Goal: Information Seeking & Learning: Compare options

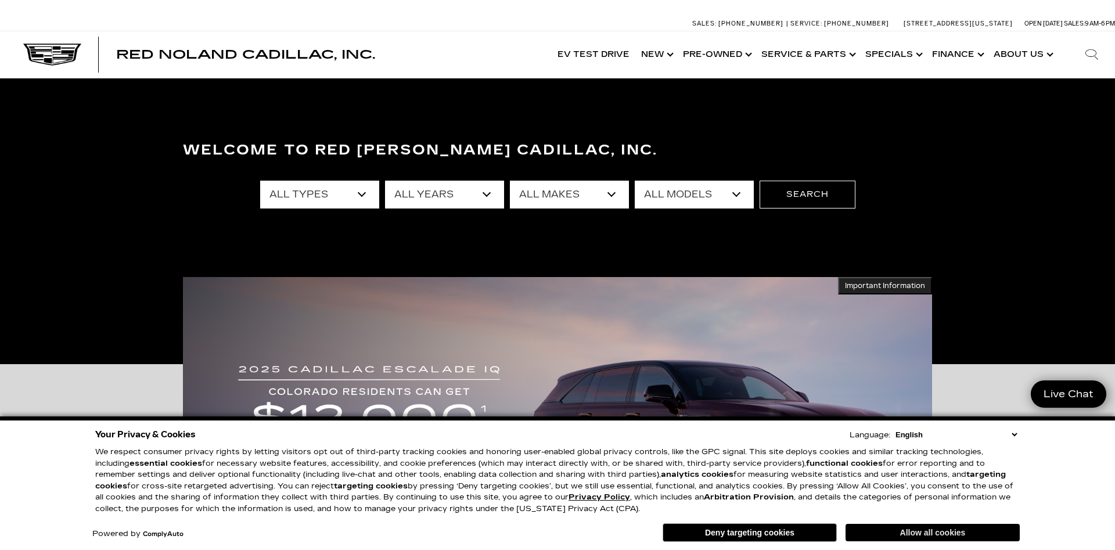
click at [914, 535] on button "Allow all cookies" at bounding box center [932, 532] width 174 height 17
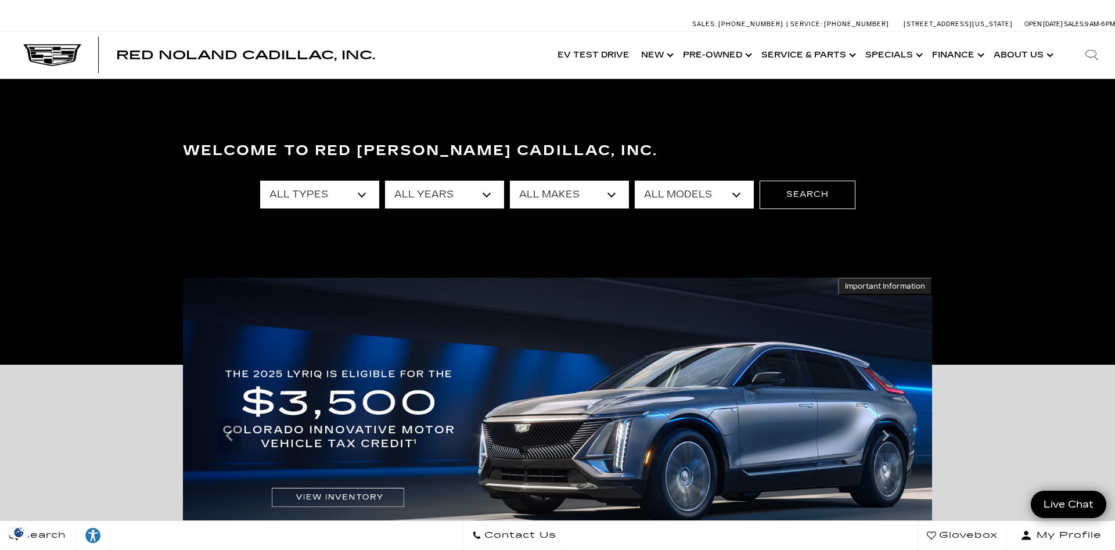
click at [260, 181] on select "All Types New Used Certified Used Demo" at bounding box center [319, 195] width 119 height 28
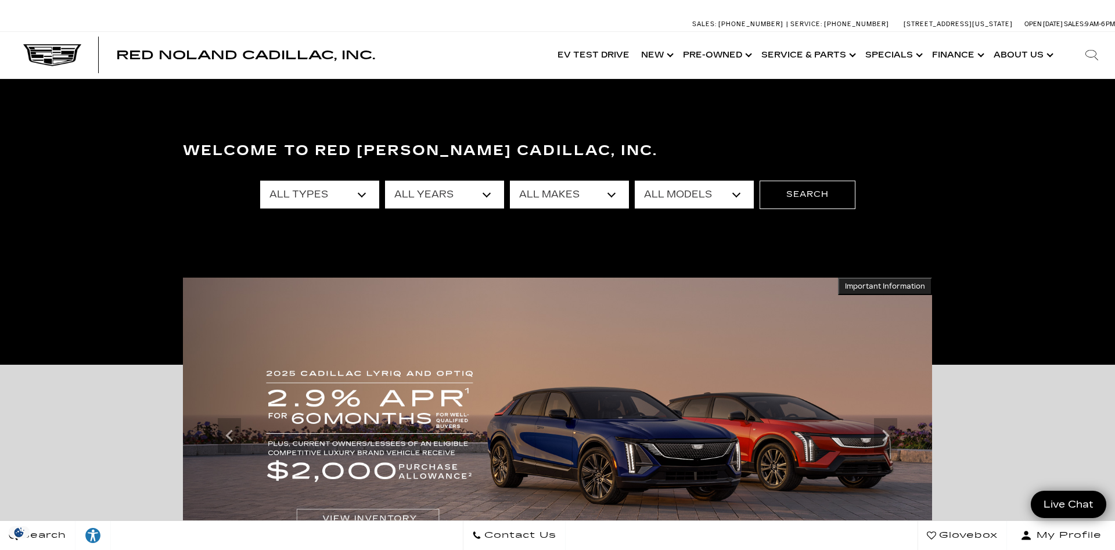
click at [510, 181] on select "All Makes Audi BMW Buick Cadillac Chevrolet Dodge Ford Honda Jeep Land Rover Le…" at bounding box center [569, 195] width 119 height 28
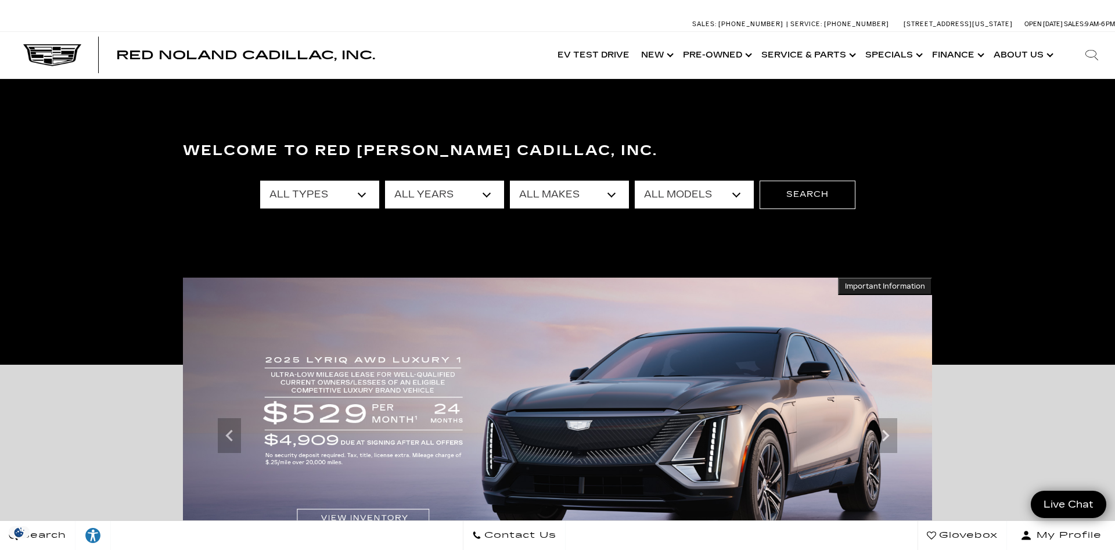
select select "Cadillac"
click option "Cadillac" at bounding box center [0, 0] width 0 height 0
click at [635, 181] on select "All Models CT4 CT5 DTS Escalade Escalade ESV ESCALADE IQ ESCALADE IQL LYRIQ OPT…" at bounding box center [694, 195] width 119 height 28
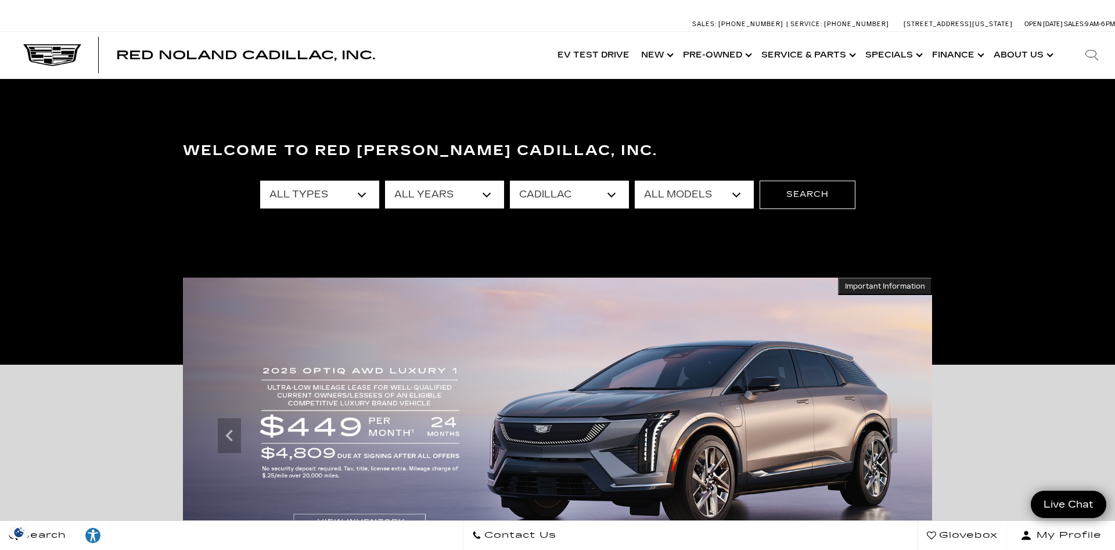
select select "CT5"
click option "CT5" at bounding box center [0, 0] width 0 height 0
click at [797, 192] on button "Search" at bounding box center [807, 195] width 96 height 28
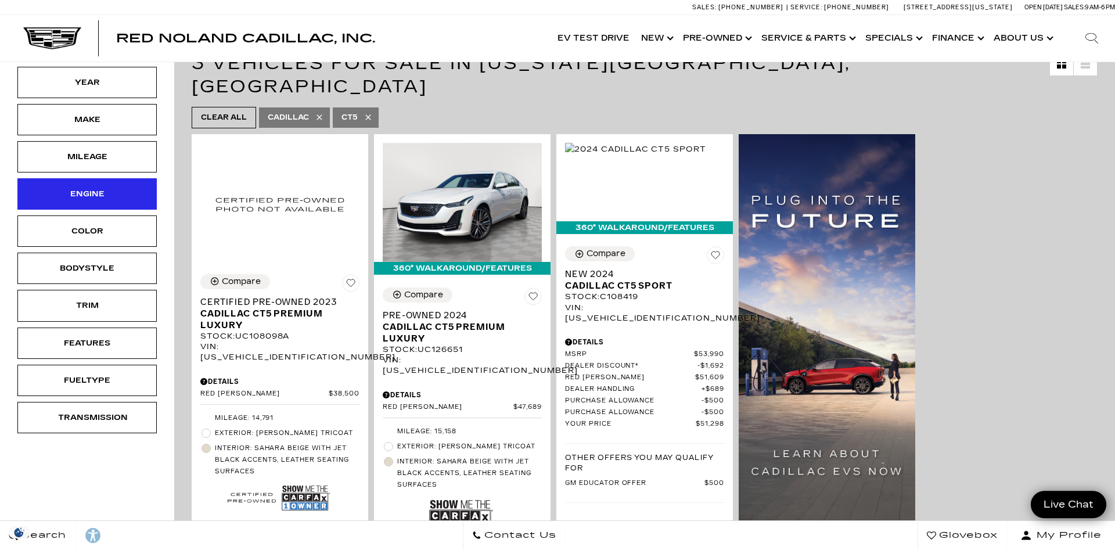
scroll to position [237, 0]
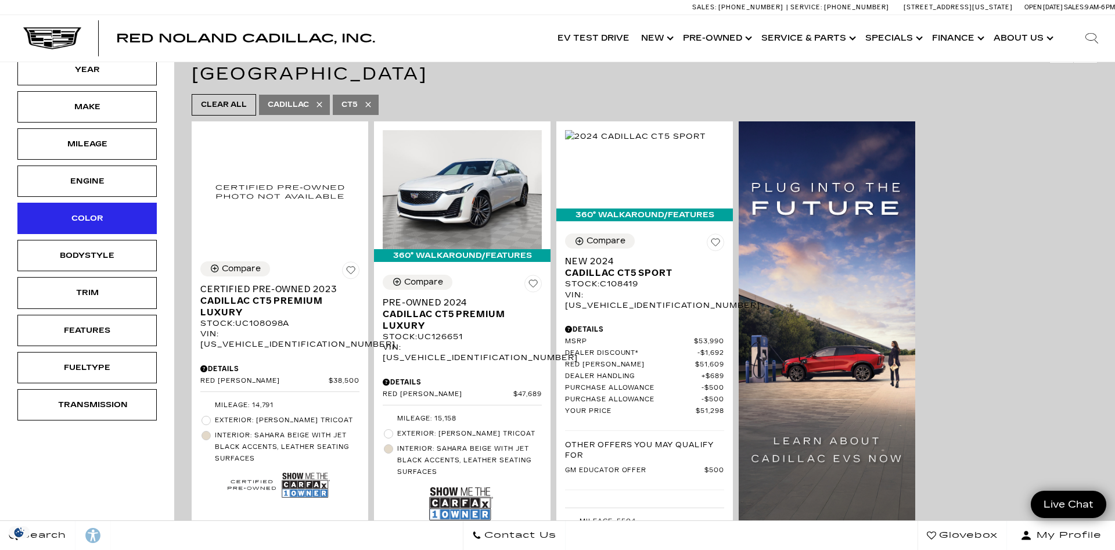
click at [83, 220] on div "Color" at bounding box center [87, 218] width 58 height 13
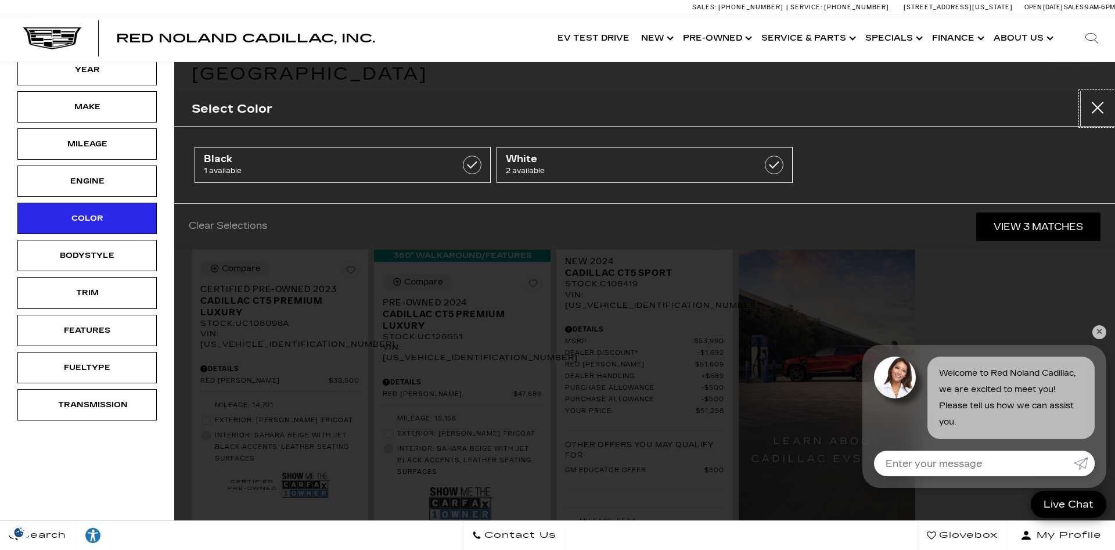
click at [1100, 102] on button "close" at bounding box center [1097, 108] width 35 height 35
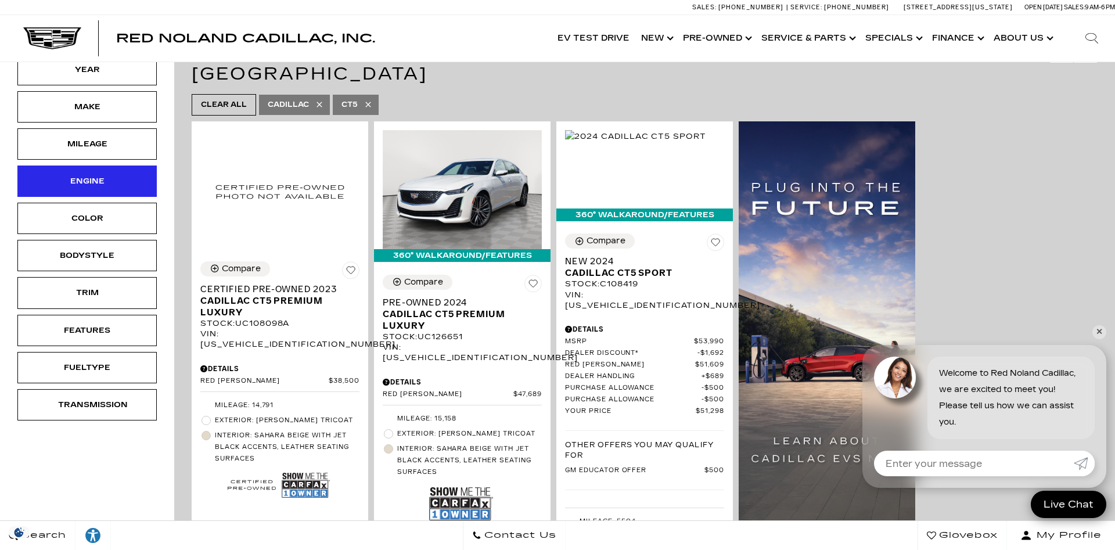
scroll to position [0, 0]
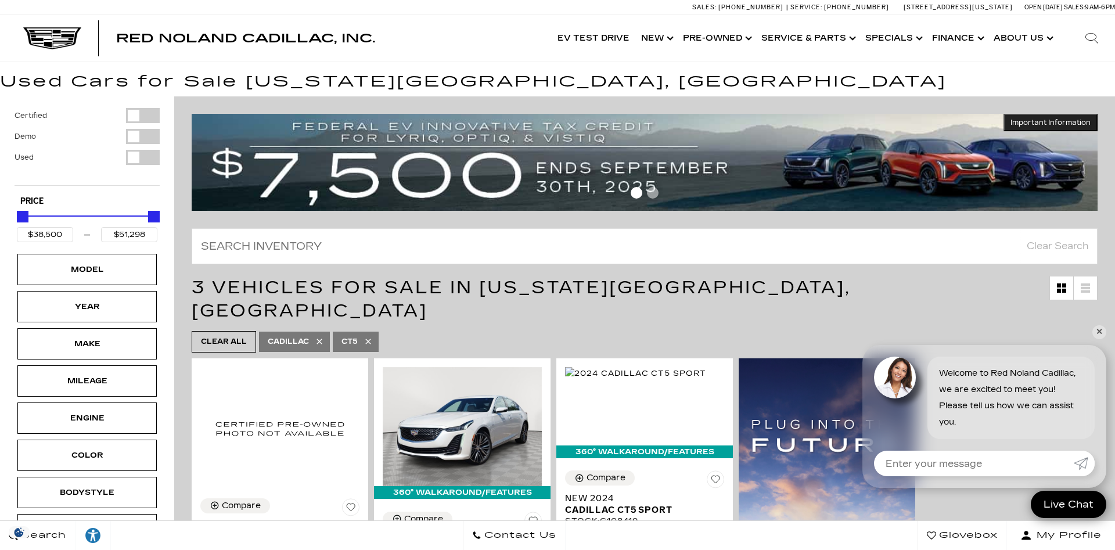
click at [131, 111] on div "Filter by Vehicle Type" at bounding box center [143, 115] width 34 height 15
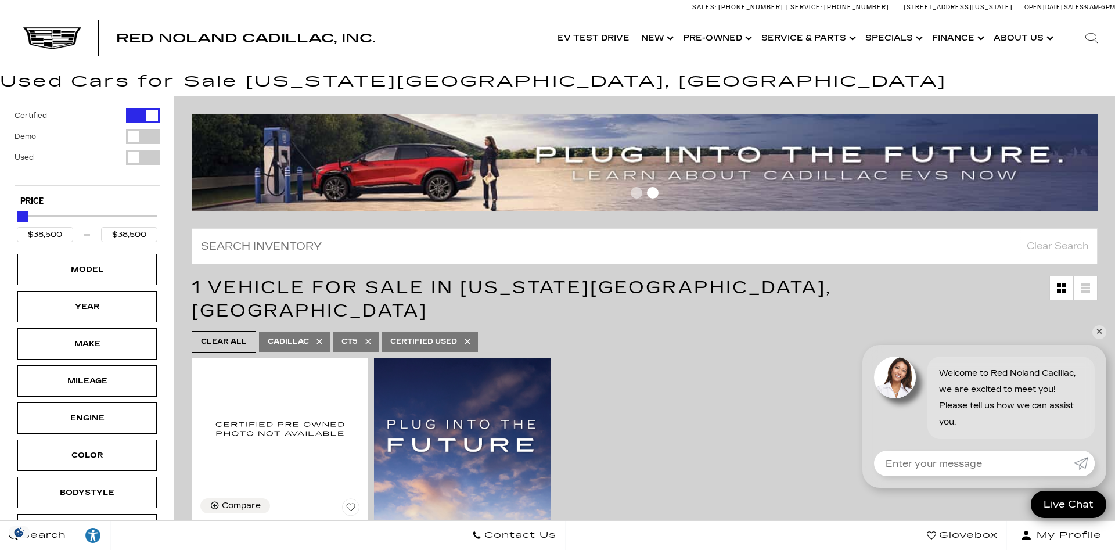
click at [135, 133] on div "Filter by Vehicle Type" at bounding box center [143, 136] width 34 height 15
type input "$51,298"
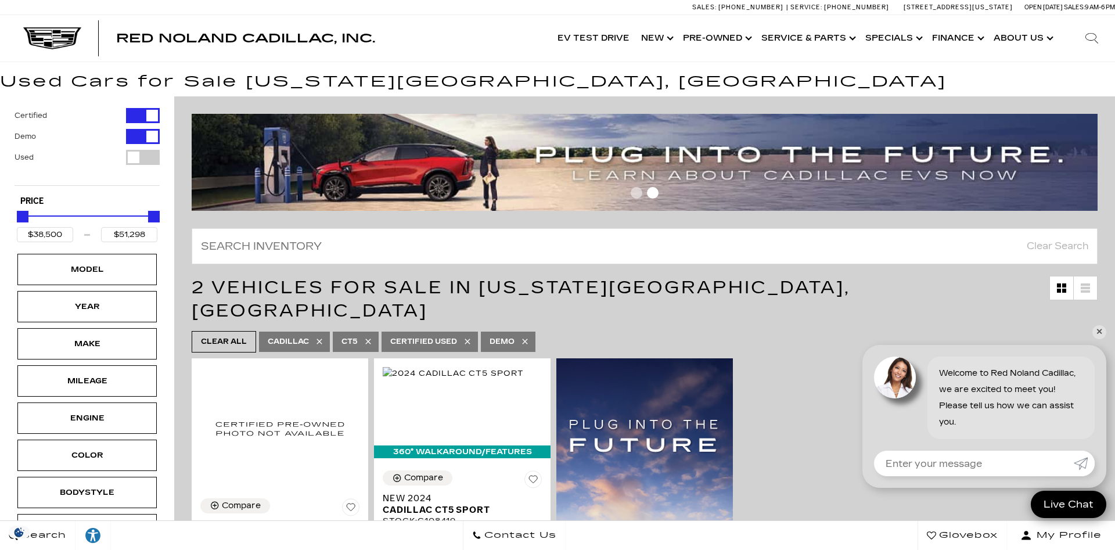
click at [138, 153] on div "Filter by Vehicle Type" at bounding box center [143, 157] width 34 height 15
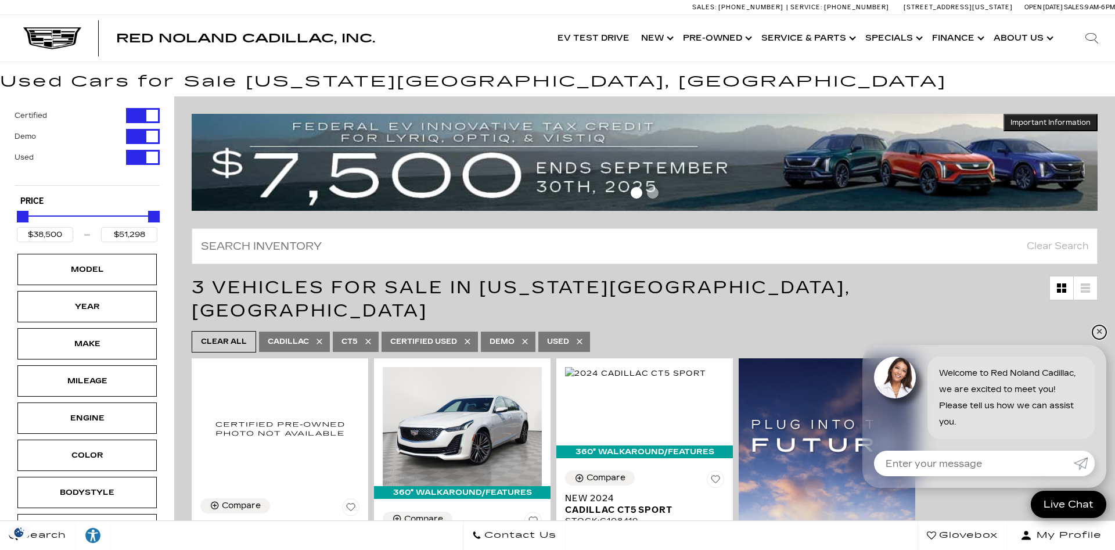
click at [1099, 330] on link "✕" at bounding box center [1099, 332] width 14 height 14
